Goal: Find contact information: Find contact information

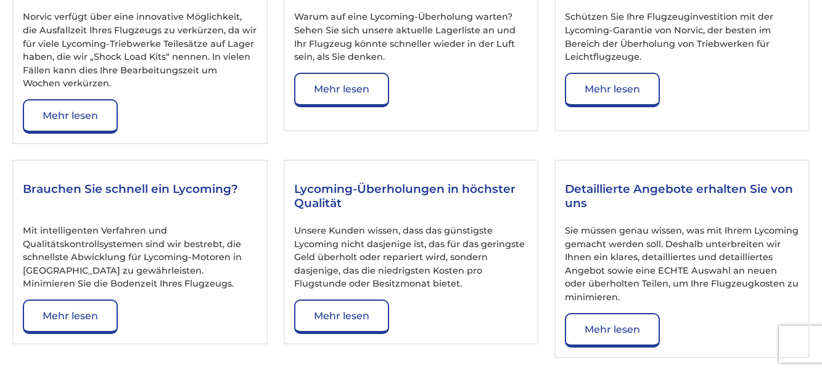
scroll to position [8332, 0]
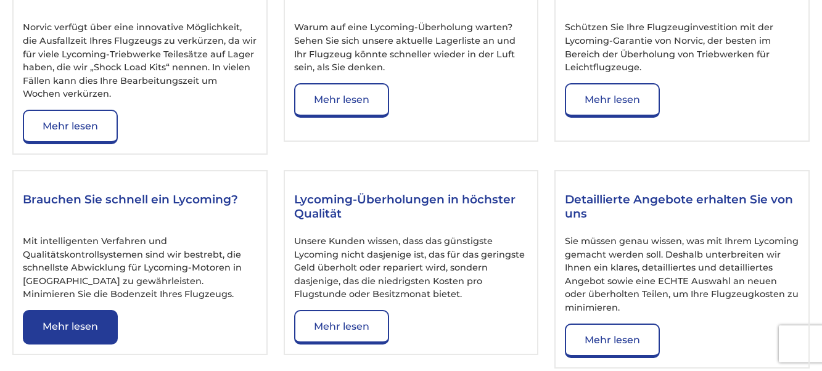
click at [76, 310] on link "Mehr lesen" at bounding box center [70, 327] width 95 height 35
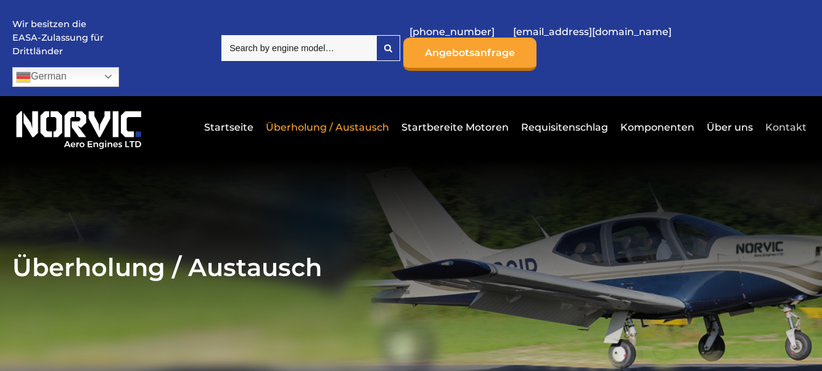
click at [779, 112] on link "Kontakt" at bounding box center [784, 127] width 44 height 30
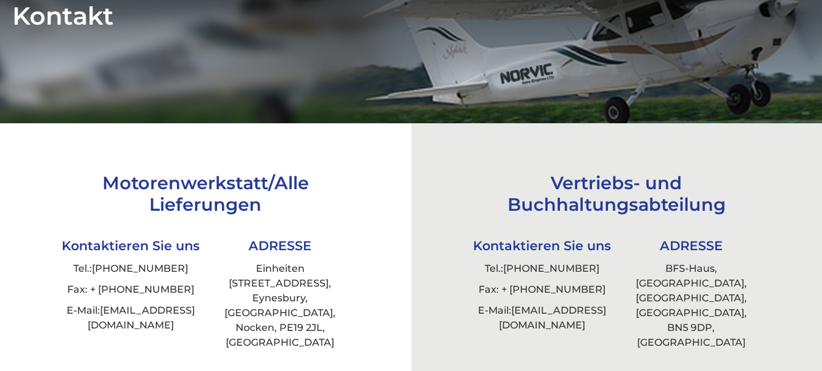
scroll to position [252, 0]
